Goal: Information Seeking & Learning: Learn about a topic

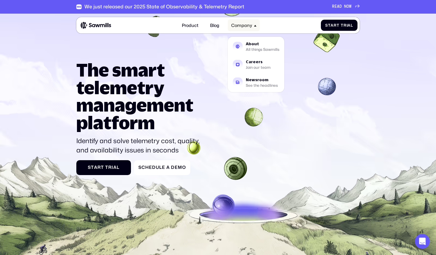
click at [240, 26] on div "Company" at bounding box center [241, 25] width 21 height 5
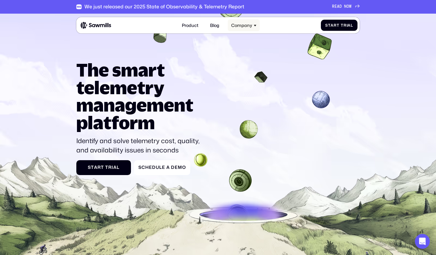
click at [240, 26] on div "Company" at bounding box center [241, 25] width 21 height 5
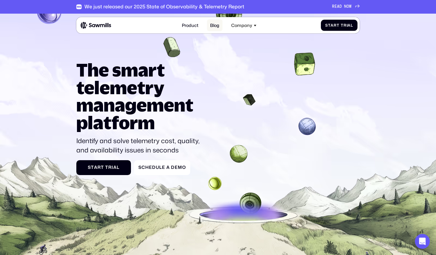
click at [218, 29] on link "Blog" at bounding box center [215, 26] width 16 height 12
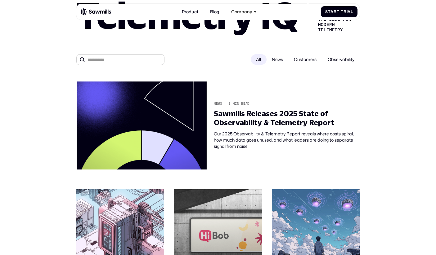
scroll to position [69, 0]
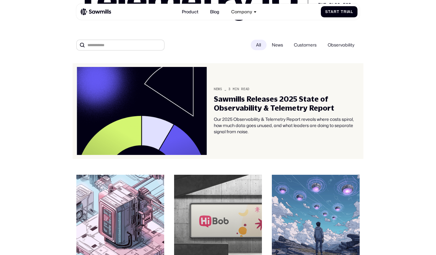
click at [254, 110] on div "Sawmills Releases 2025 State of Observability & Telemetry Report" at bounding box center [287, 104] width 146 height 18
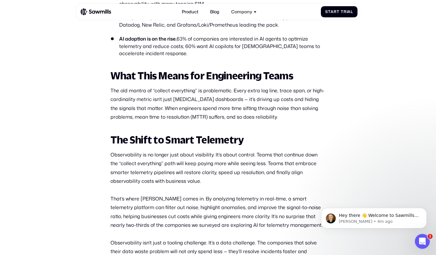
scroll to position [430, 0]
